Goal: Information Seeking & Learning: Learn about a topic

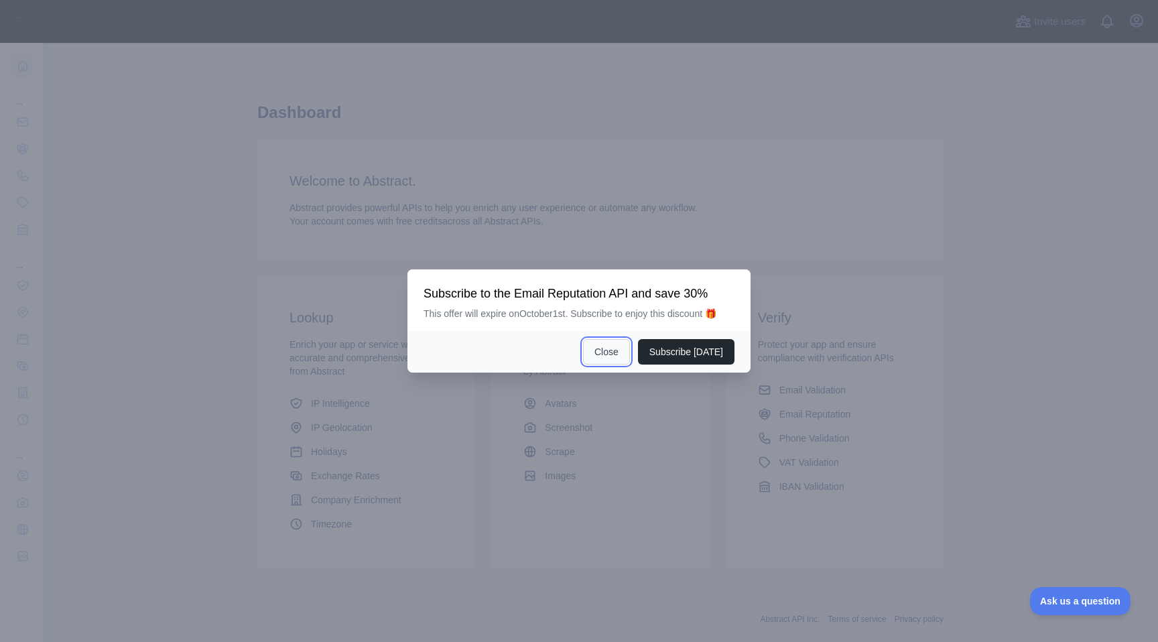
click at [610, 354] on button "Close" at bounding box center [606, 351] width 47 height 25
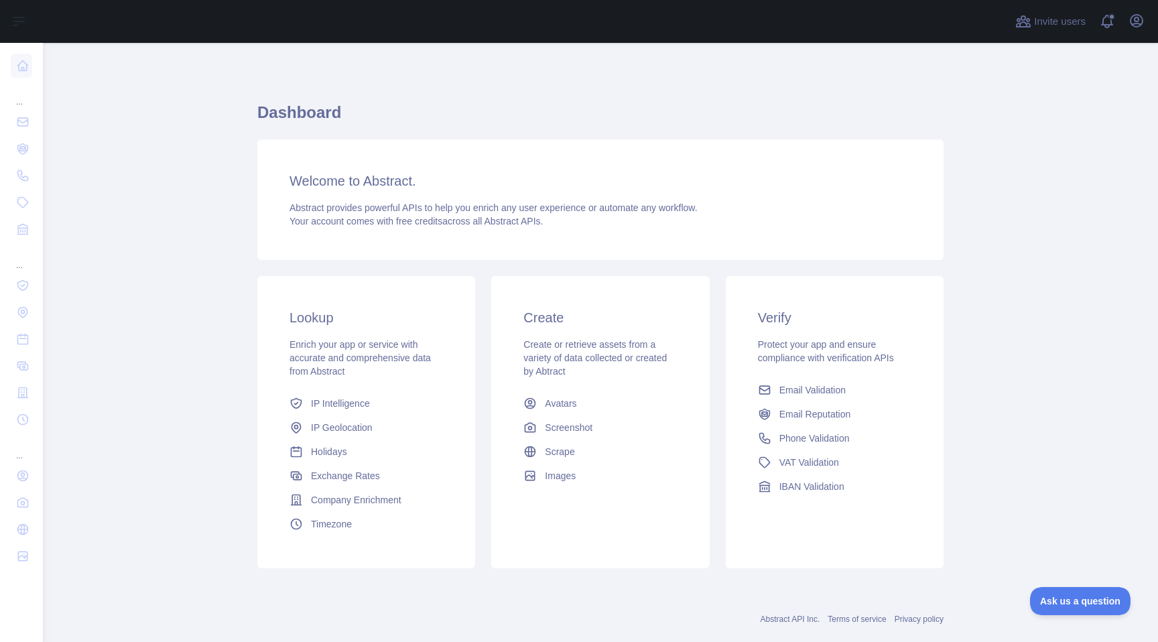
click at [791, 621] on link "Abstract API Inc." at bounding box center [791, 618] width 60 height 9
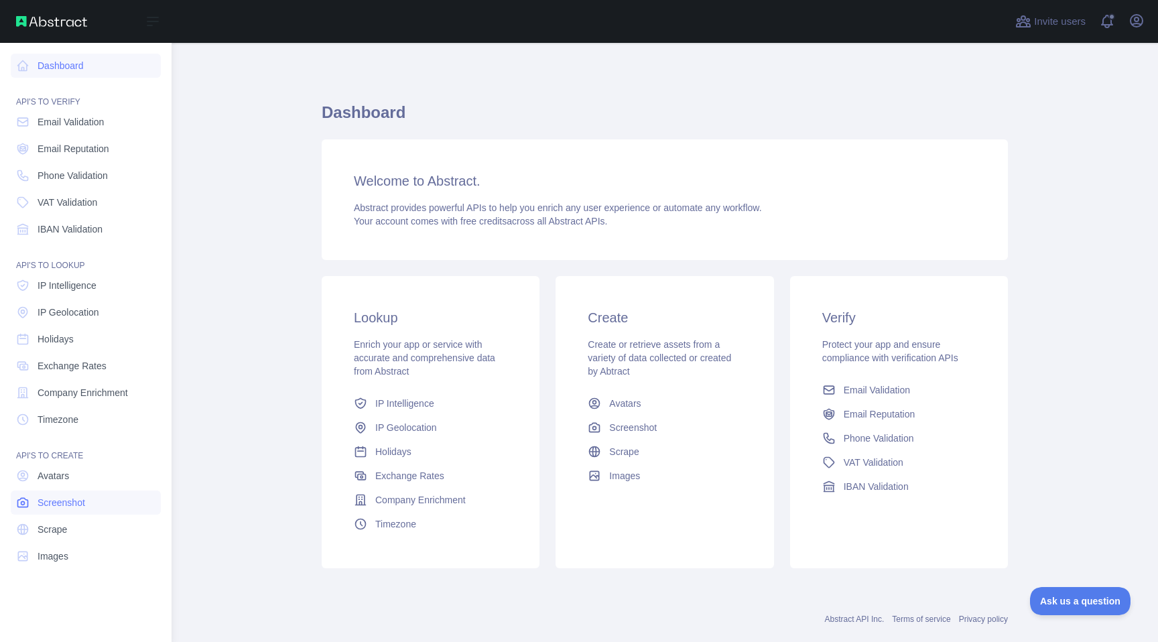
click at [94, 504] on link "Screenshot" at bounding box center [86, 503] width 150 height 24
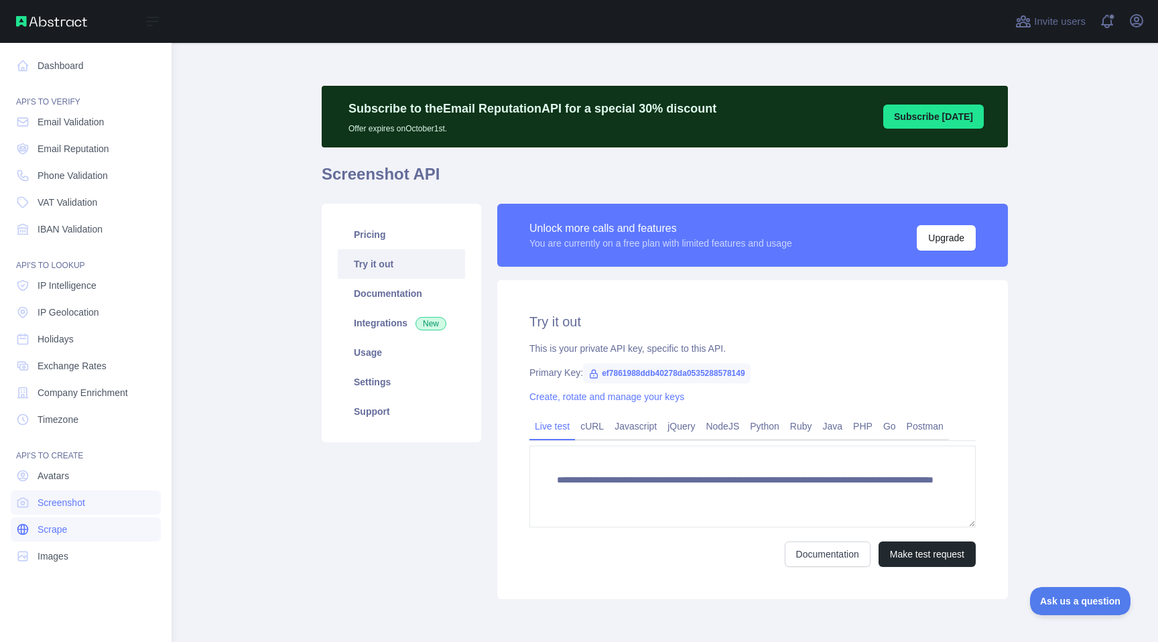
click at [96, 524] on link "Scrape" at bounding box center [86, 529] width 150 height 24
click at [98, 562] on link "Images" at bounding box center [86, 556] width 150 height 24
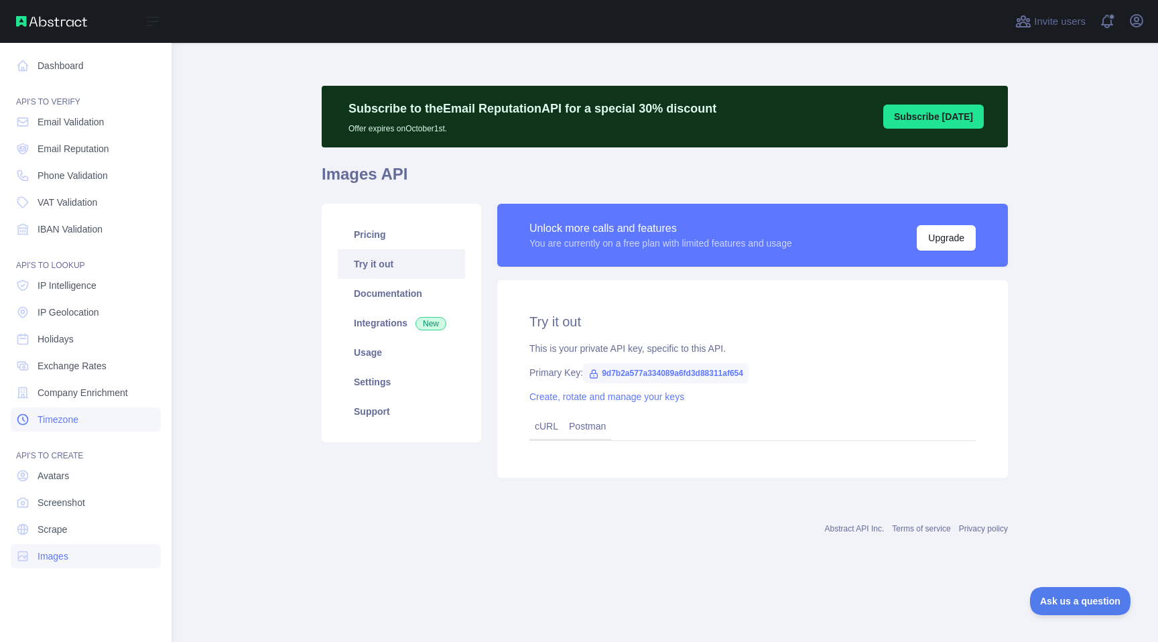
click at [123, 422] on link "Timezone" at bounding box center [86, 419] width 150 height 24
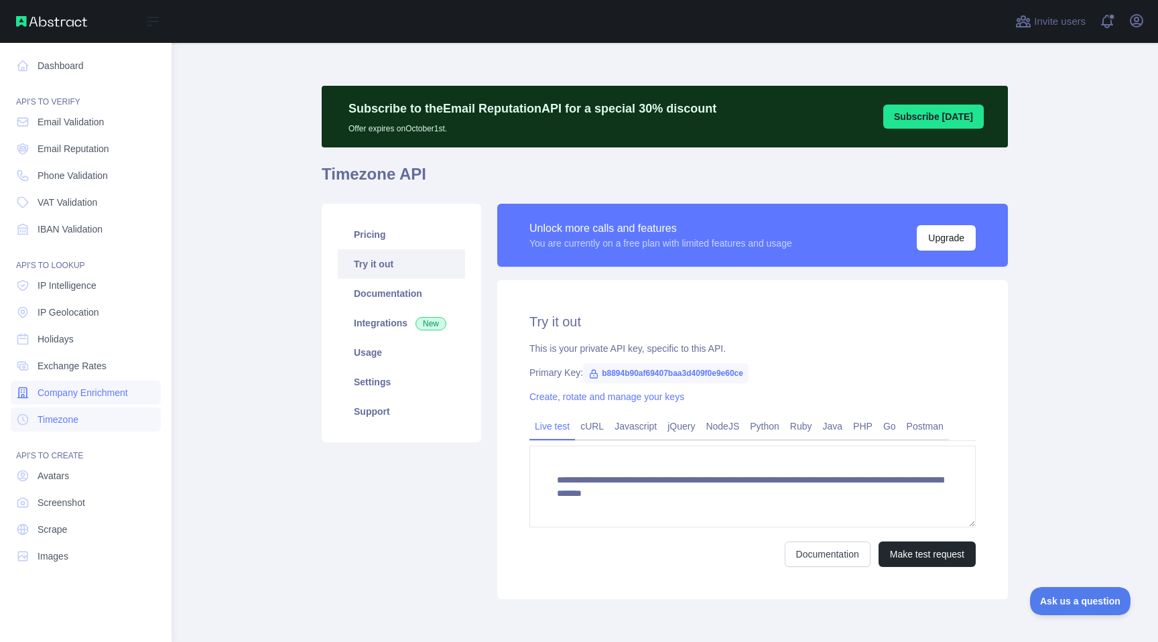
click at [126, 387] on span "Company Enrichment" at bounding box center [83, 392] width 90 height 13
type textarea "**********"
click at [127, 369] on link "Exchange Rates" at bounding box center [86, 366] width 150 height 24
click at [129, 352] on nav "Dashboard API'S TO VERIFY Email Validation Email Reputation Phone Validation VA…" at bounding box center [86, 332] width 150 height 578
click at [129, 336] on link "Holidays" at bounding box center [86, 339] width 150 height 24
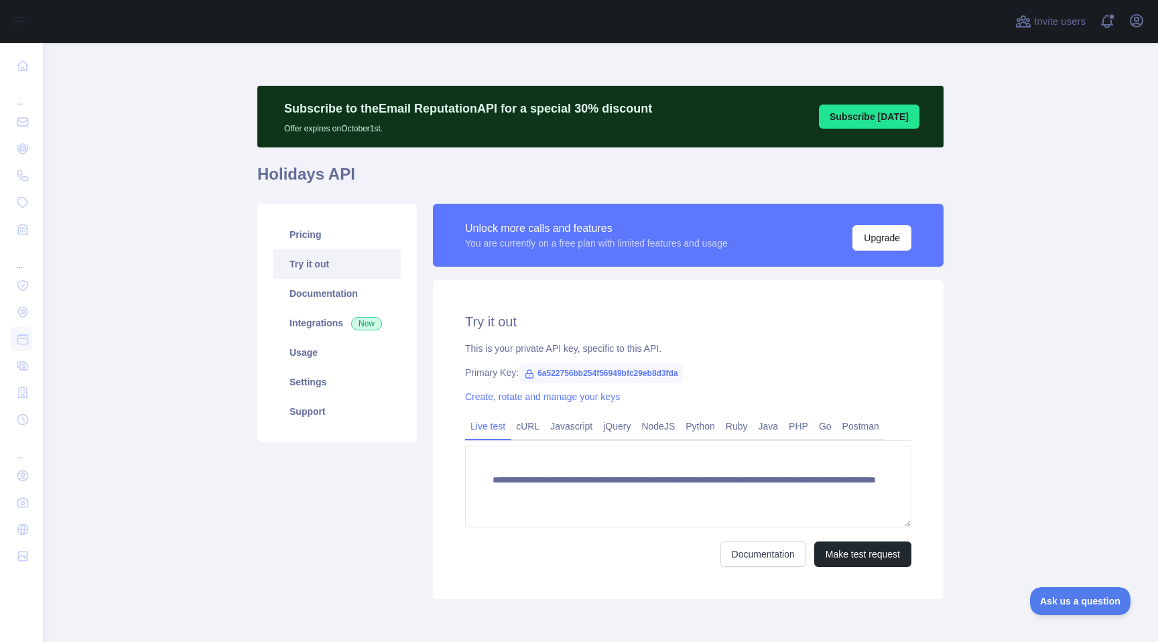
click at [214, 306] on main "**********" at bounding box center [600, 342] width 1115 height 599
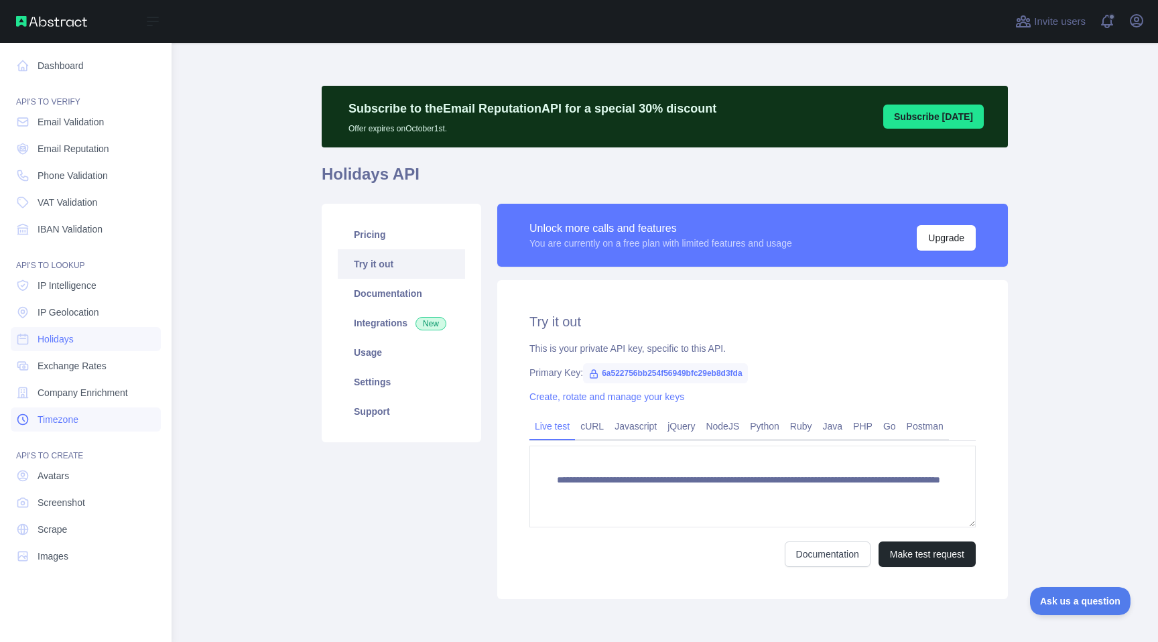
click at [50, 416] on span "Timezone" at bounding box center [58, 419] width 41 height 13
